Goal: Transaction & Acquisition: Book appointment/travel/reservation

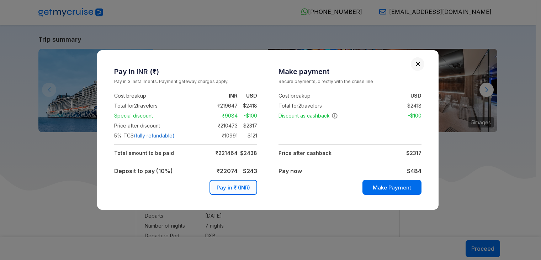
select select "**"
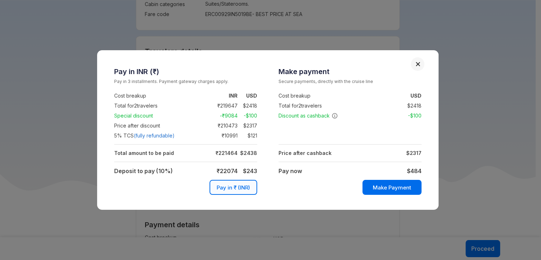
scroll to position [310, 0]
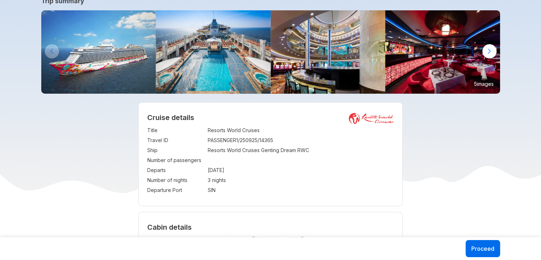
scroll to position [44, 0]
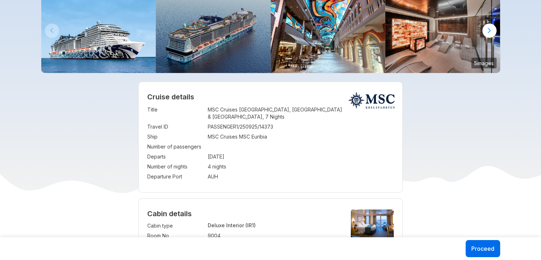
scroll to position [54, 0]
